Goal: Navigation & Orientation: Find specific page/section

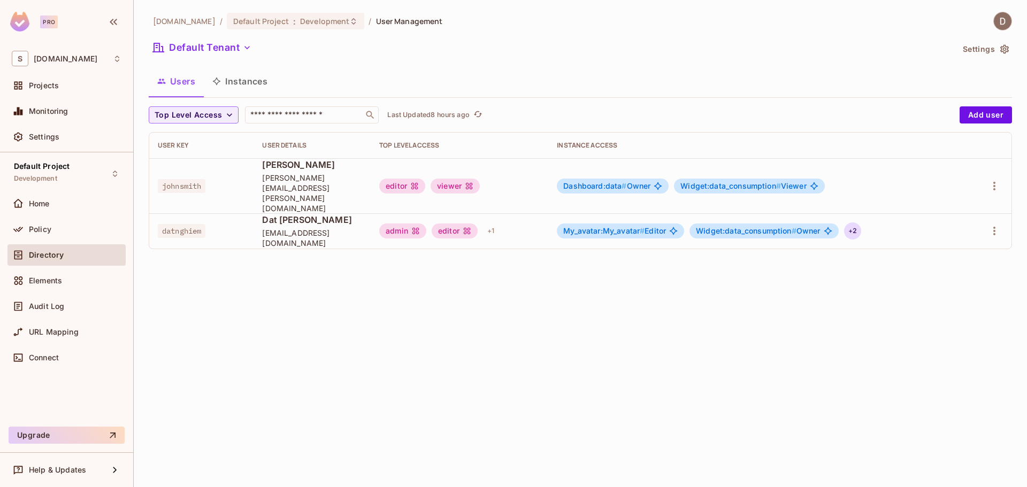
click at [861, 223] on div "+ 2" at bounding box center [852, 231] width 17 height 17
click at [809, 248] on div at bounding box center [513, 243] width 1027 height 487
click at [81, 281] on div "Elements" at bounding box center [75, 281] width 93 height 9
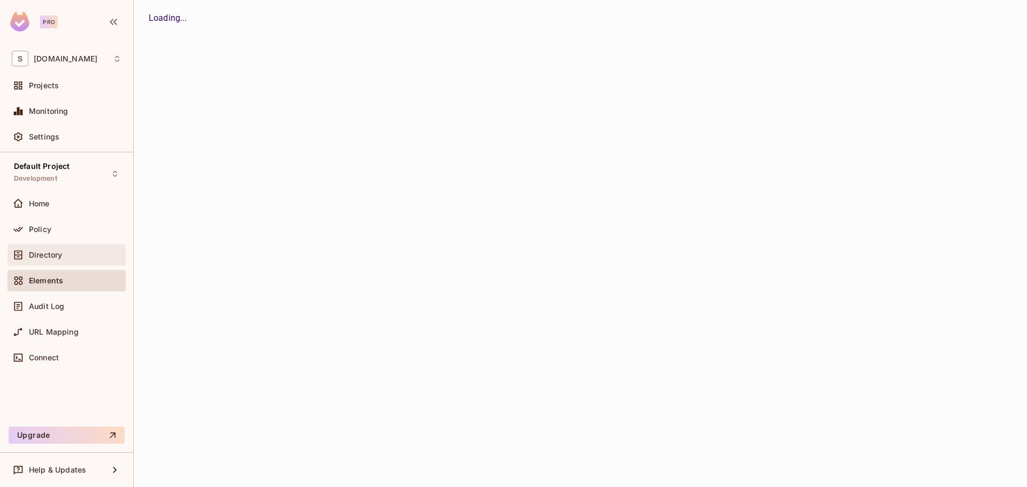
click at [77, 251] on div "Directory" at bounding box center [75, 255] width 93 height 9
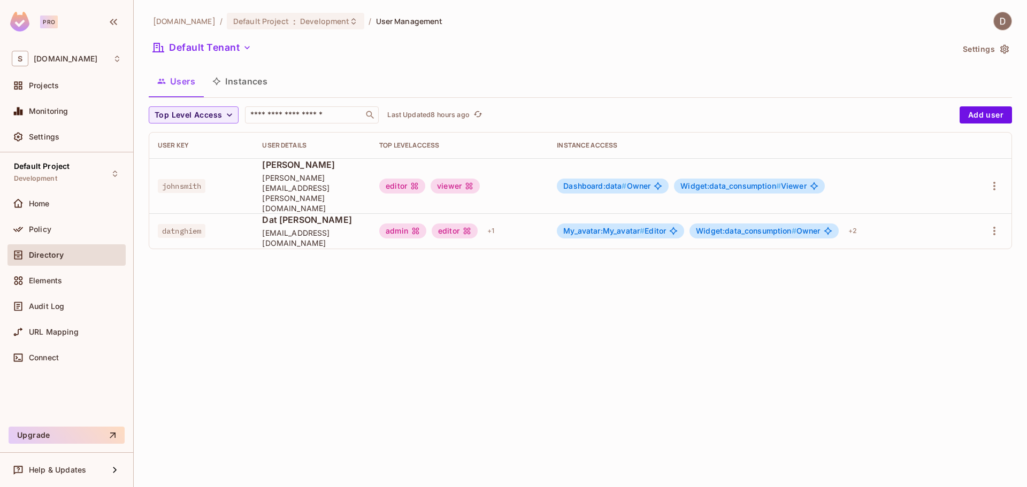
click at [256, 276] on div "[DOMAIN_NAME] / Default Project : Development / User Management Default Tenant …" at bounding box center [581, 243] width 894 height 487
click at [62, 228] on div "Policy" at bounding box center [75, 229] width 93 height 9
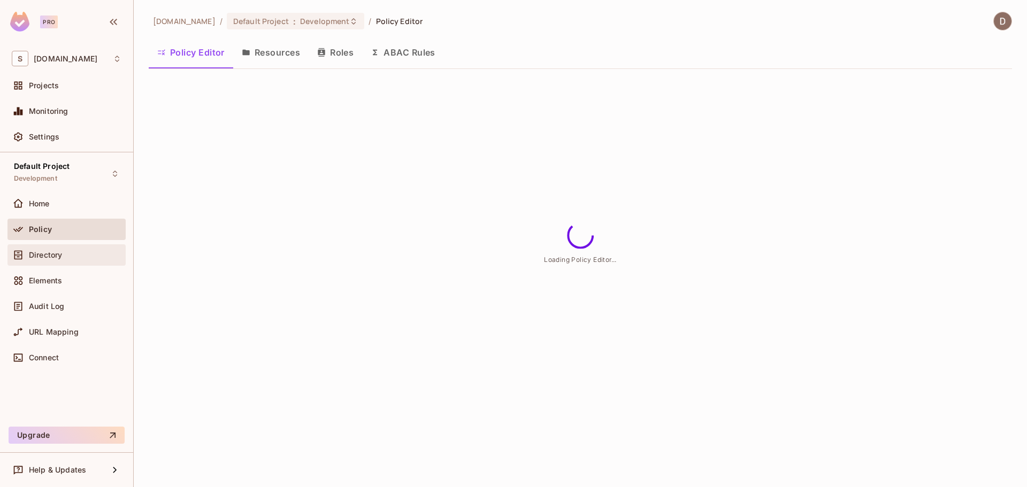
click at [79, 256] on div "Directory" at bounding box center [75, 255] width 93 height 9
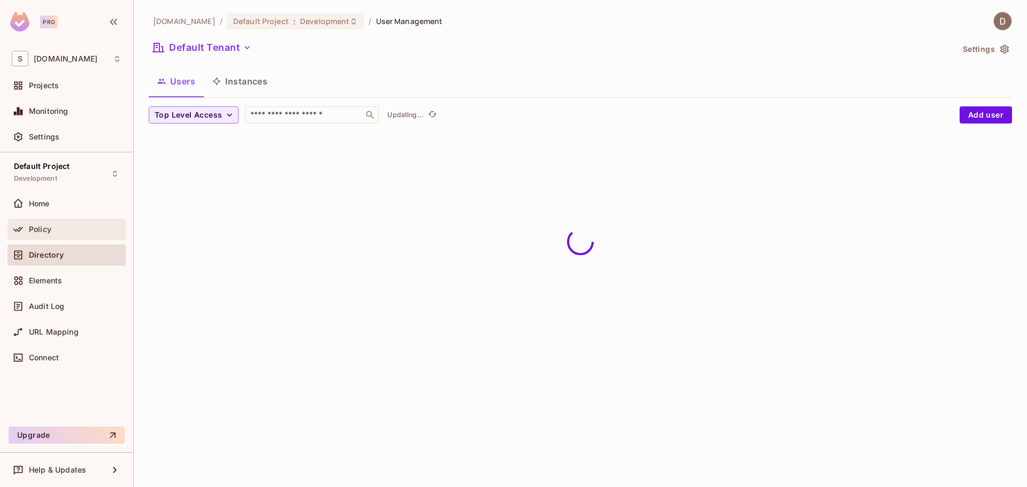
click at [73, 231] on div "Policy" at bounding box center [75, 229] width 93 height 9
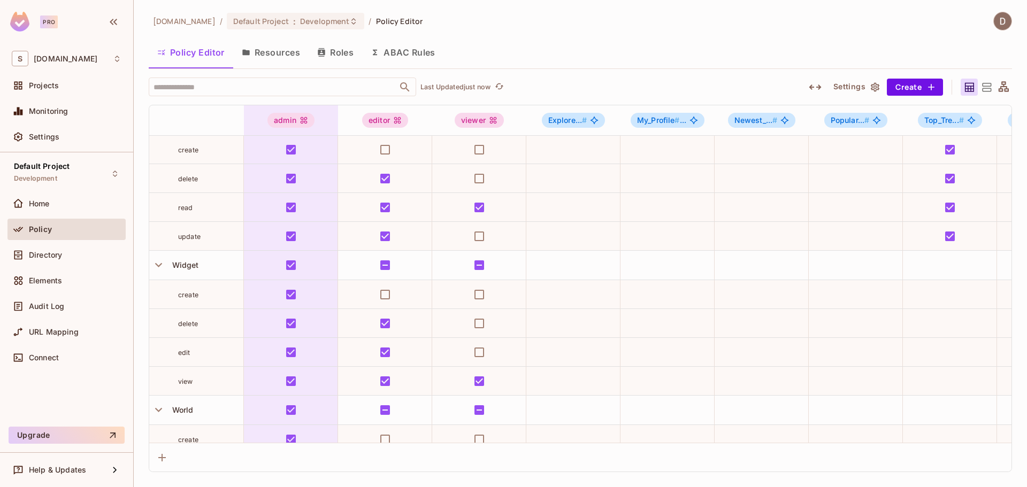
scroll to position [1267, 0]
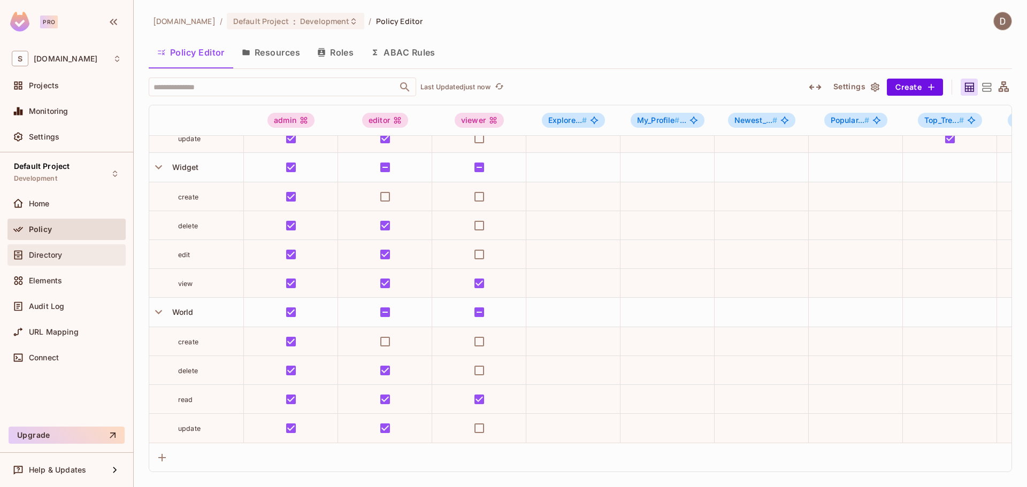
click at [82, 249] on div "Directory" at bounding box center [67, 255] width 110 height 13
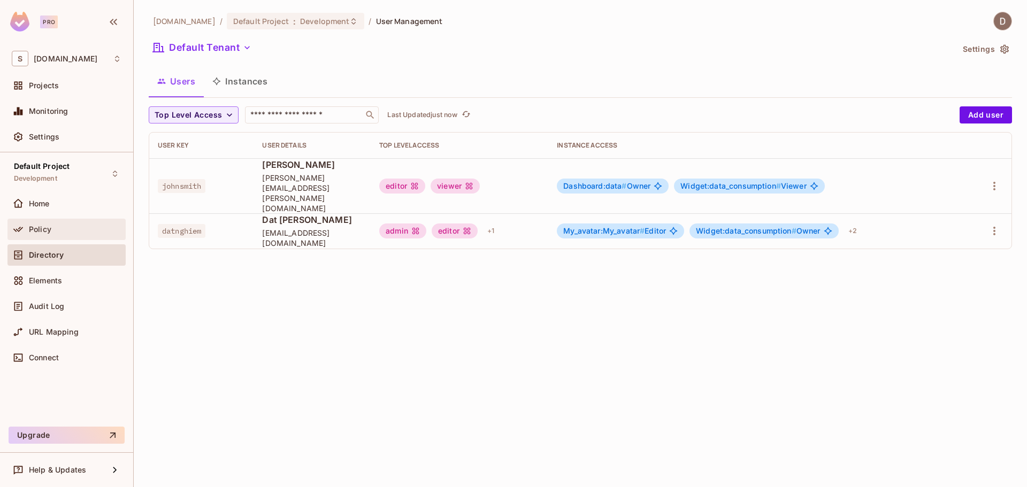
click at [83, 236] on div "Policy" at bounding box center [66, 229] width 118 height 21
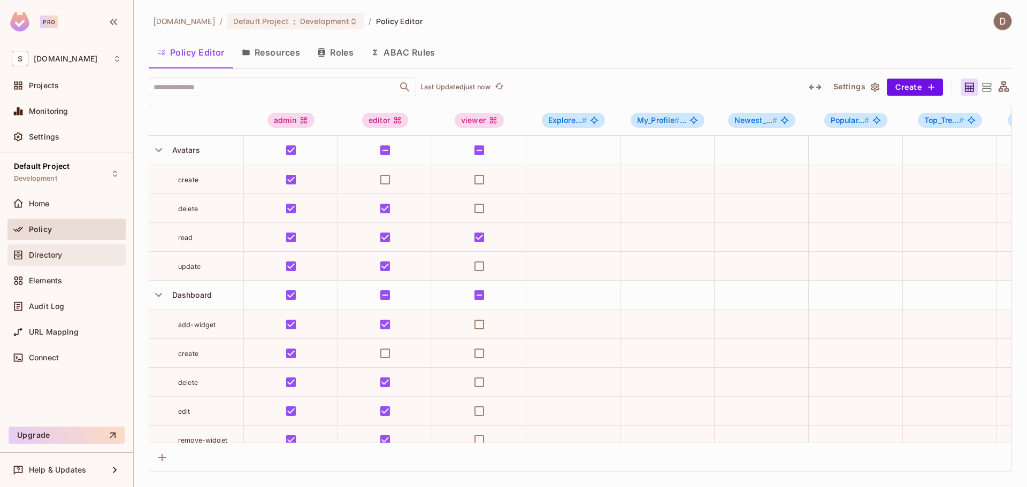
click at [77, 264] on div "Directory" at bounding box center [66, 255] width 118 height 21
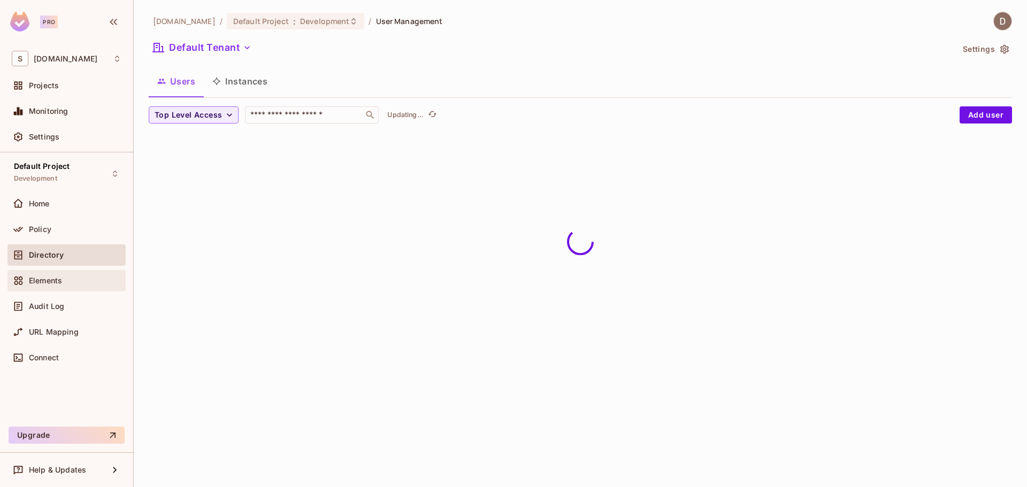
click at [82, 279] on div "Elements" at bounding box center [75, 281] width 93 height 9
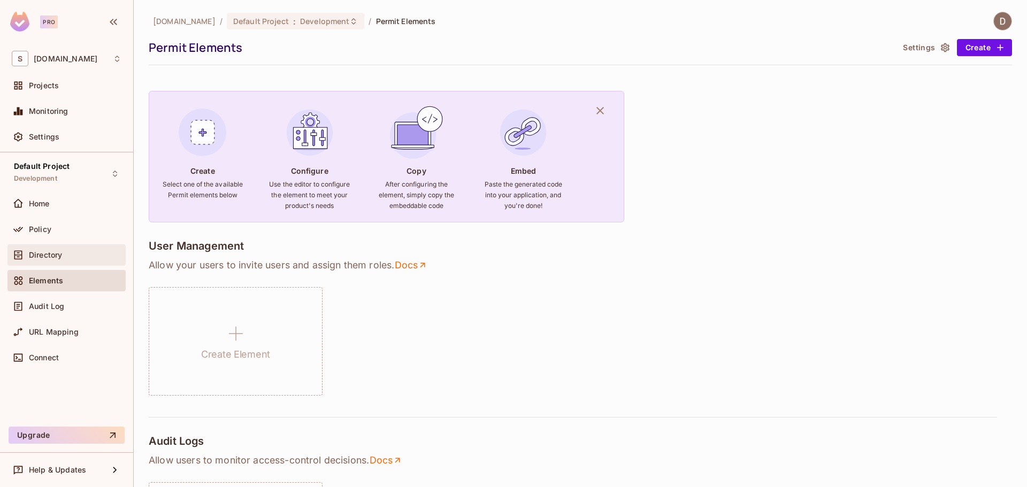
click at [84, 253] on div "Directory" at bounding box center [75, 255] width 93 height 9
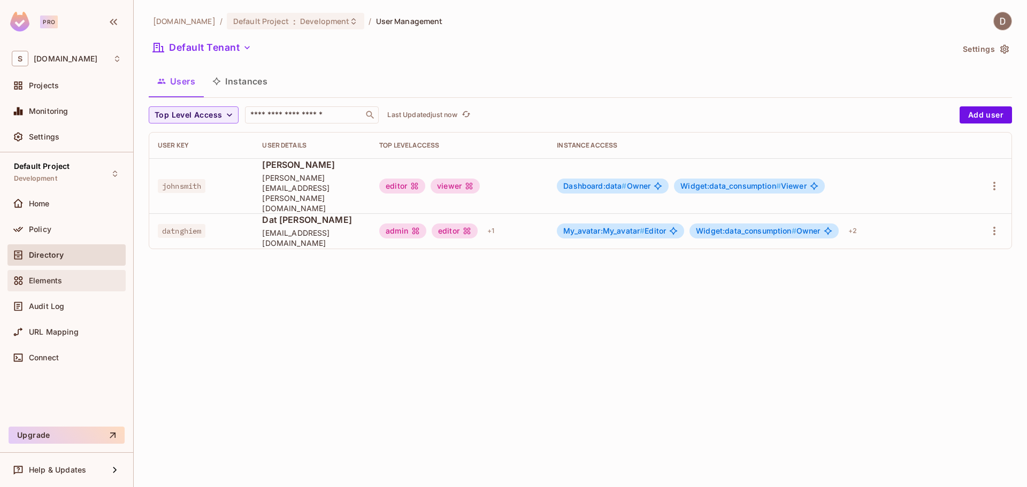
click at [85, 272] on div "Elements" at bounding box center [66, 280] width 118 height 21
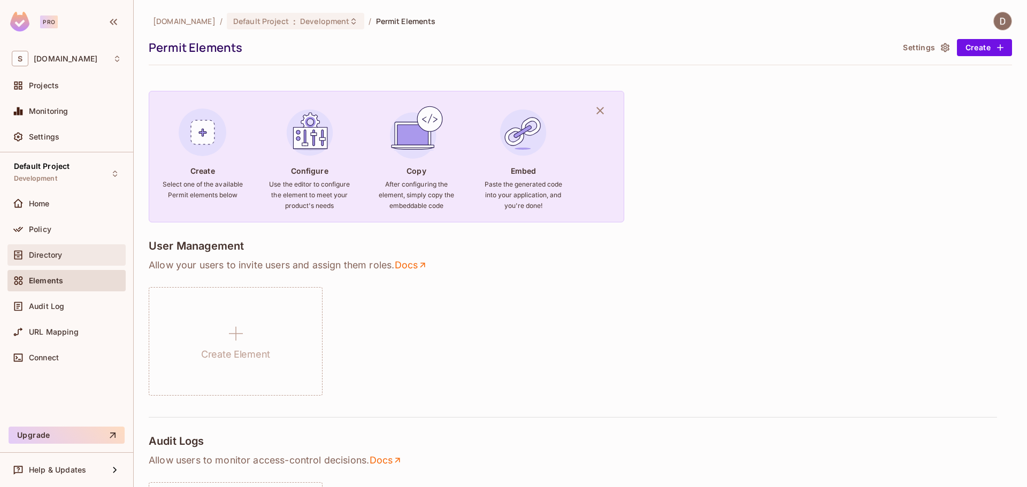
click at [81, 255] on div "Directory" at bounding box center [75, 255] width 93 height 9
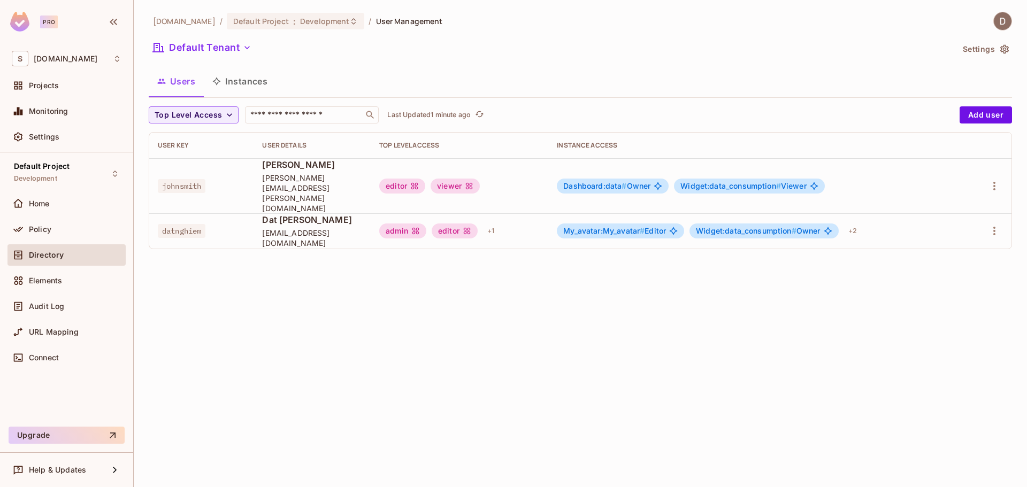
click at [696, 256] on div "savameta.com / Default Project : Development / User Management Default Tenant S…" at bounding box center [581, 243] width 894 height 487
click at [344, 274] on div "savameta.com / Default Project : Development / User Management Default Tenant S…" at bounding box center [581, 243] width 894 height 487
click at [250, 91] on button "Instances" at bounding box center [240, 81] width 72 height 27
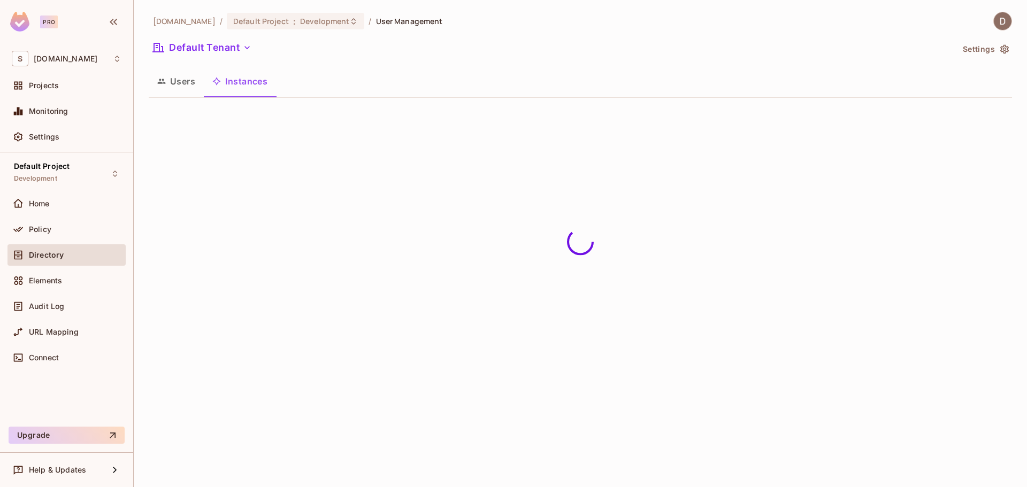
click at [185, 93] on button "Users" at bounding box center [176, 81] width 55 height 27
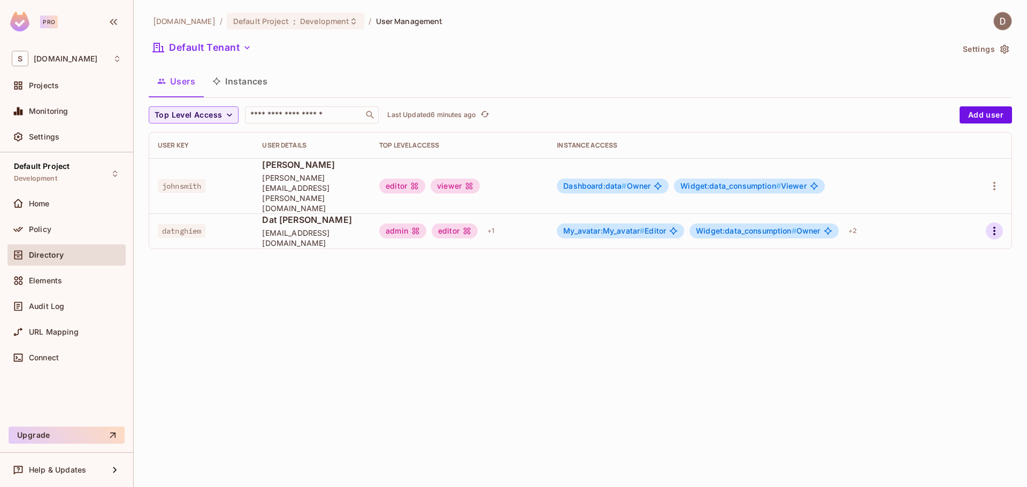
click at [995, 227] on icon "button" at bounding box center [995, 231] width 2 height 9
click at [978, 246] on li "Edit" at bounding box center [948, 236] width 95 height 24
click at [994, 225] on icon "button" at bounding box center [994, 231] width 13 height 13
click at [967, 231] on li "Edit" at bounding box center [948, 236] width 95 height 24
click at [992, 225] on icon "button" at bounding box center [994, 231] width 13 height 13
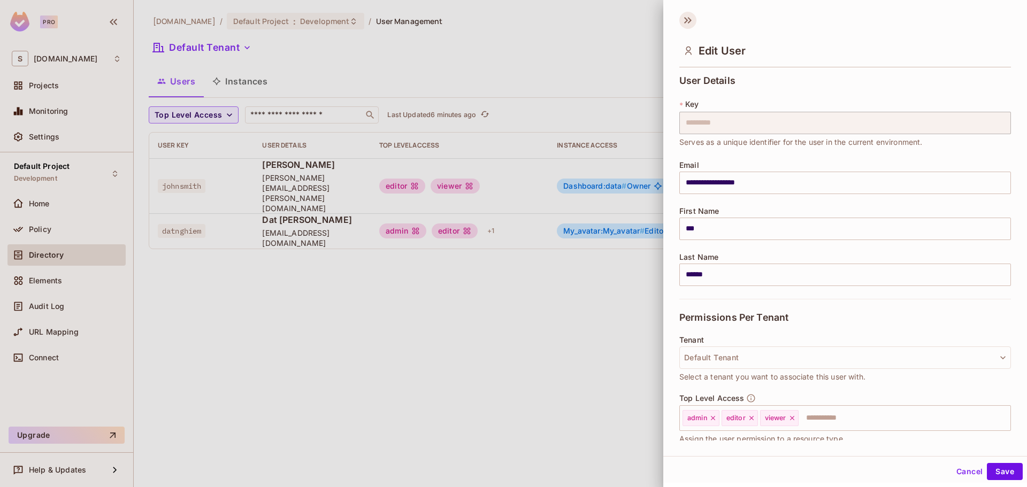
click at [687, 19] on icon at bounding box center [686, 20] width 4 height 6
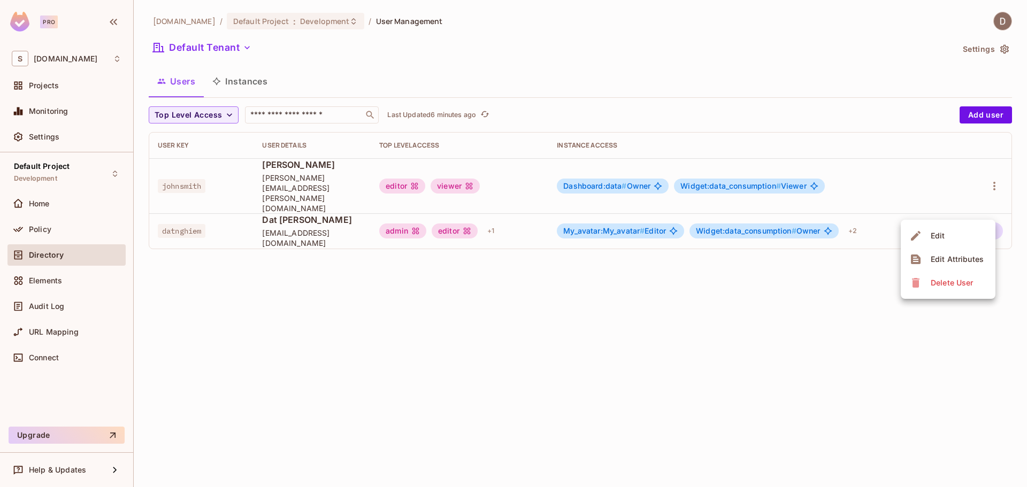
click at [813, 293] on div at bounding box center [513, 243] width 1027 height 487
click at [885, 304] on div "[DOMAIN_NAME] / Default Project : Development / User Management Default Tenant …" at bounding box center [581, 243] width 894 height 487
click at [772, 224] on div "Widget:data_consumption # Owner" at bounding box center [764, 231] width 149 height 15
click at [772, 226] on span "Widget:data_consumption #" at bounding box center [746, 230] width 101 height 9
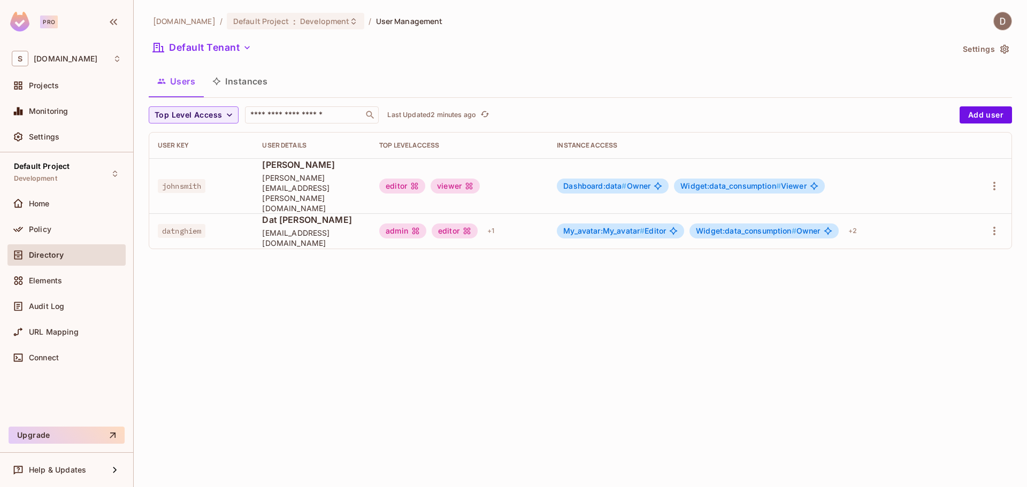
click at [638, 226] on span "My_avatar:My_avatar #" at bounding box center [603, 230] width 81 height 9
click at [637, 226] on span "My_avatar:My_avatar #" at bounding box center [603, 230] width 81 height 9
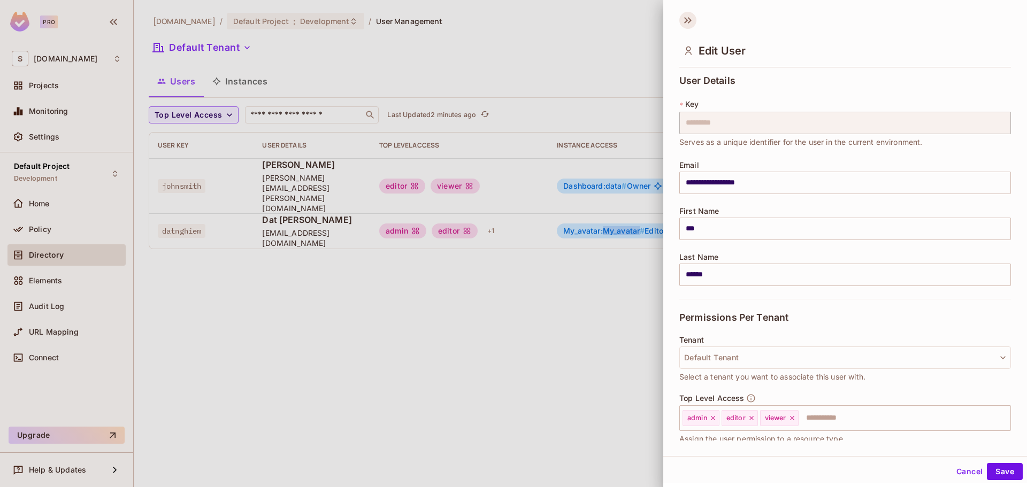
click at [685, 19] on icon at bounding box center [688, 20] width 17 height 17
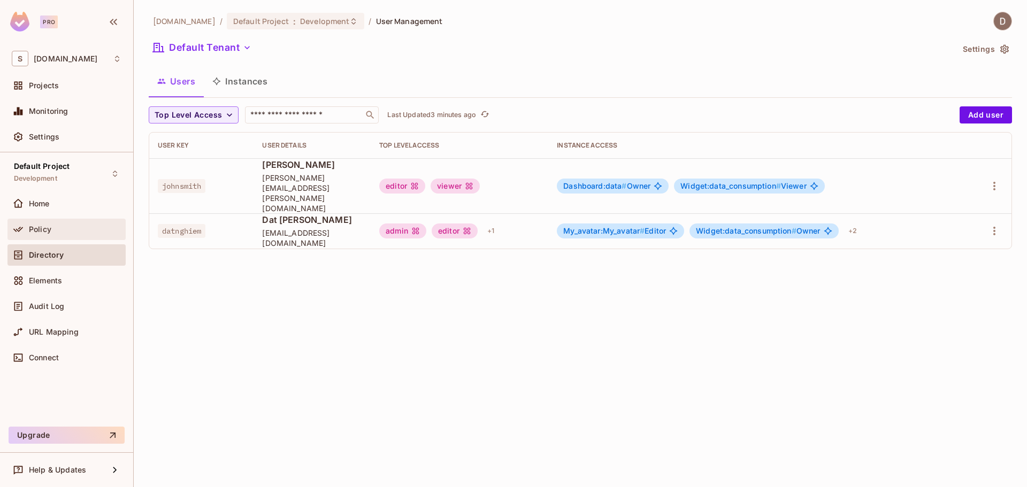
click at [55, 234] on div "Policy" at bounding box center [67, 229] width 110 height 13
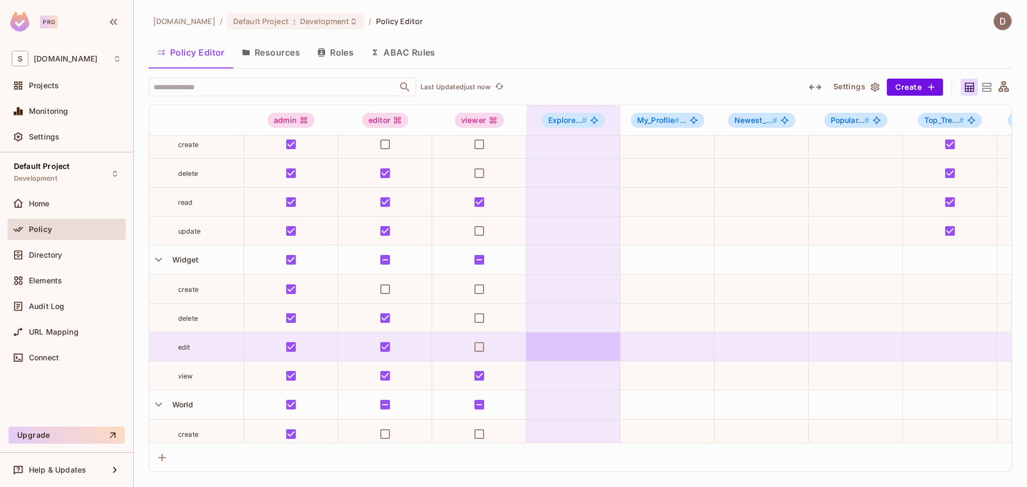
scroll to position [999, 0]
